Goal: Transaction & Acquisition: Subscribe to service/newsletter

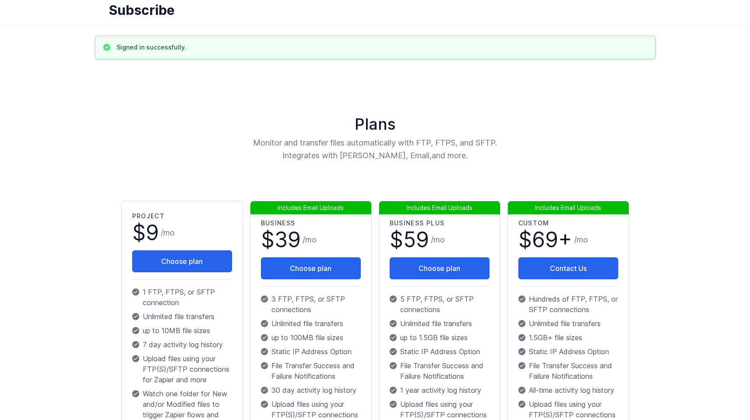
scroll to position [93, 0]
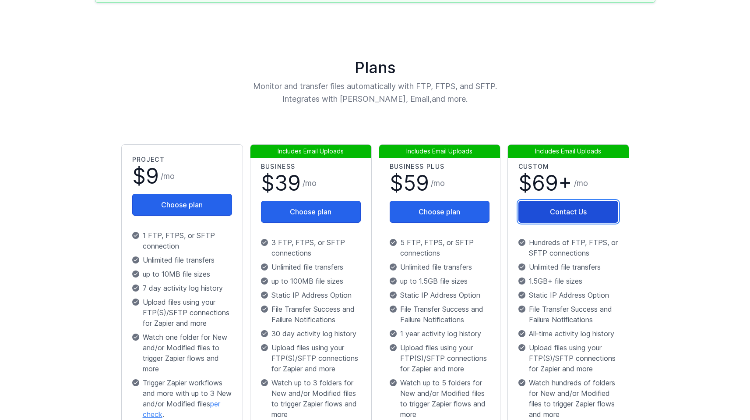
click at [565, 207] on link "Contact Us" at bounding box center [569, 212] width 100 height 22
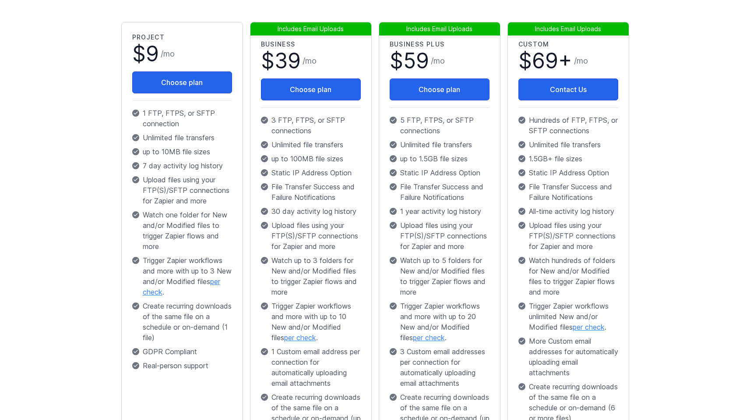
scroll to position [159, 0]
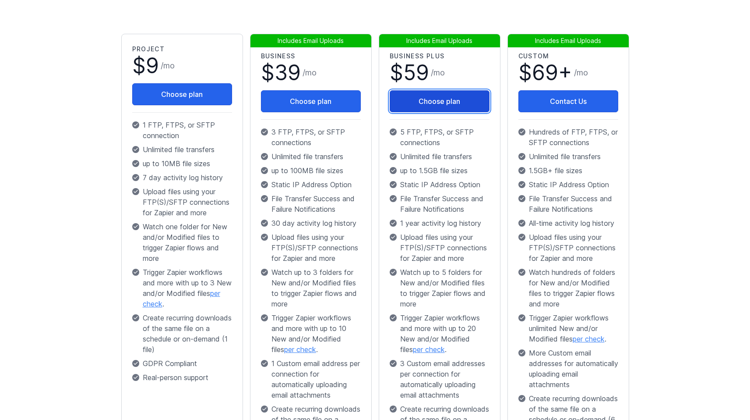
click at [432, 98] on button "Choose plan" at bounding box center [440, 101] width 100 height 22
